Goal: Task Accomplishment & Management: Manage account settings

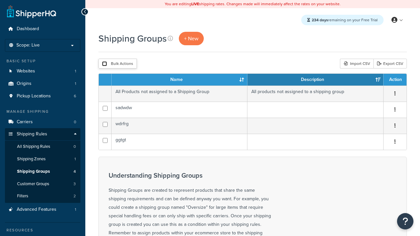
click at [104, 64] on input "checkbox" at bounding box center [104, 63] width 5 height 5
checkbox input "true"
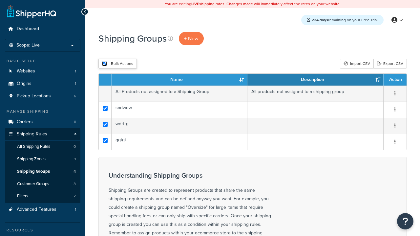
click at [0, 0] on button "Delete" at bounding box center [0, 0] width 0 height 0
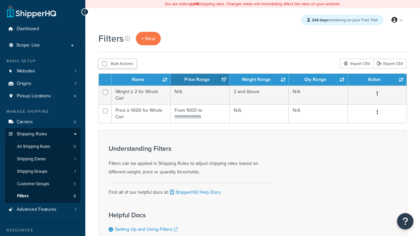
click at [104, 64] on input "checkbox" at bounding box center [104, 63] width 5 height 5
checkbox input "true"
click at [0, 0] on button "Delete" at bounding box center [0, 0] width 0 height 0
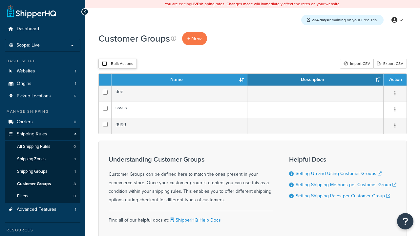
click at [104, 64] on input "checkbox" at bounding box center [104, 63] width 5 height 5
checkbox input "true"
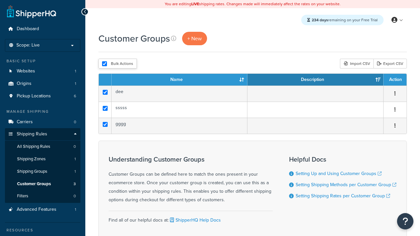
click at [0, 0] on button "Delete" at bounding box center [0, 0] width 0 height 0
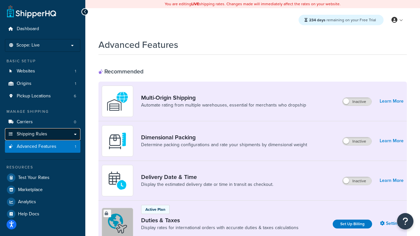
click at [39, 132] on span "Shipping Rules" at bounding box center [32, 134] width 30 height 6
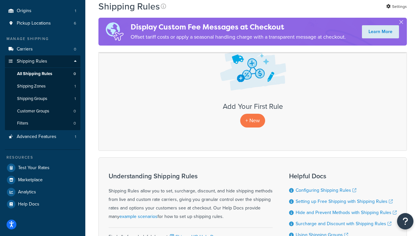
scroll to position [147, 0]
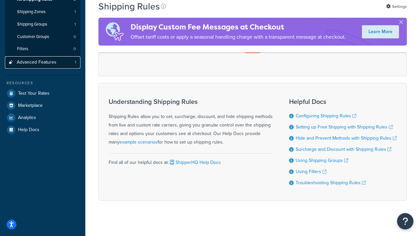
click at [51, 62] on span "Advanced Features" at bounding box center [37, 63] width 40 height 6
